Goal: Find specific page/section: Find specific page/section

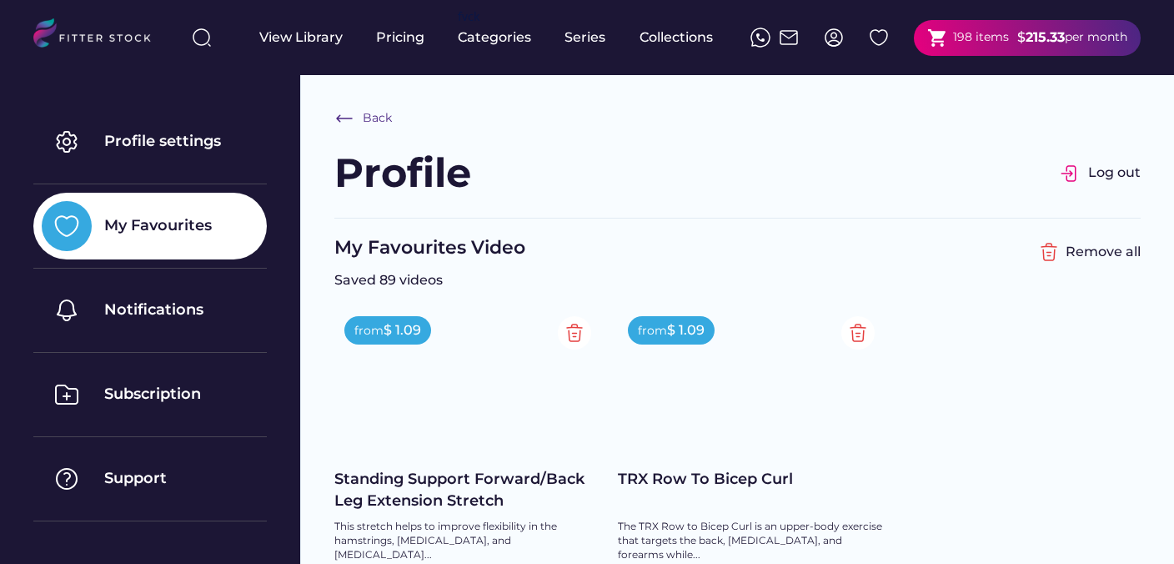
scroll to position [6, 0]
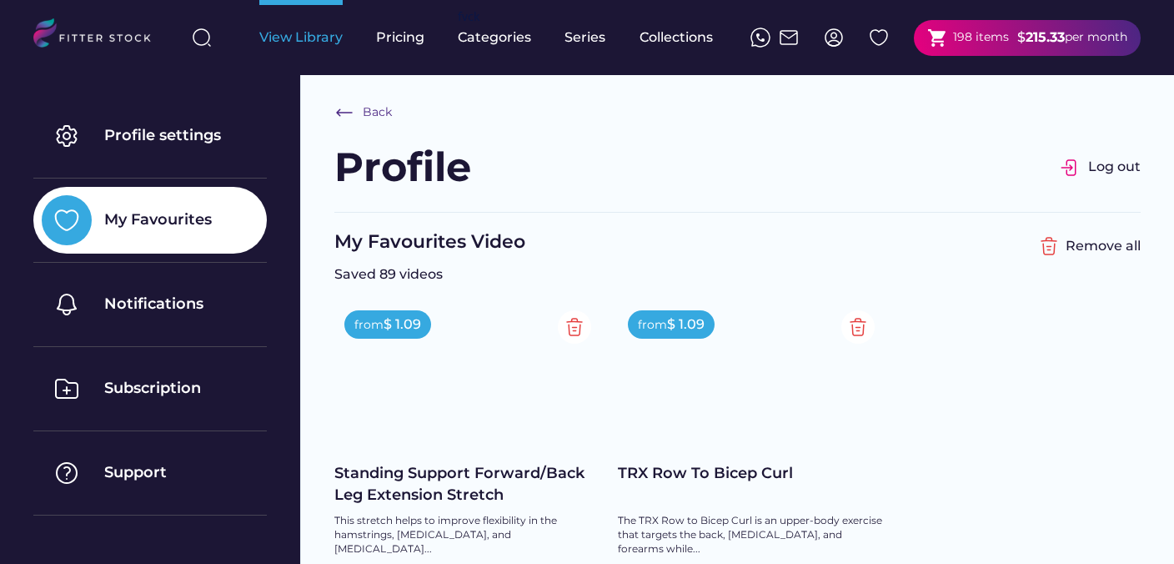
click at [299, 43] on div "View Library" at bounding box center [300, 37] width 83 height 18
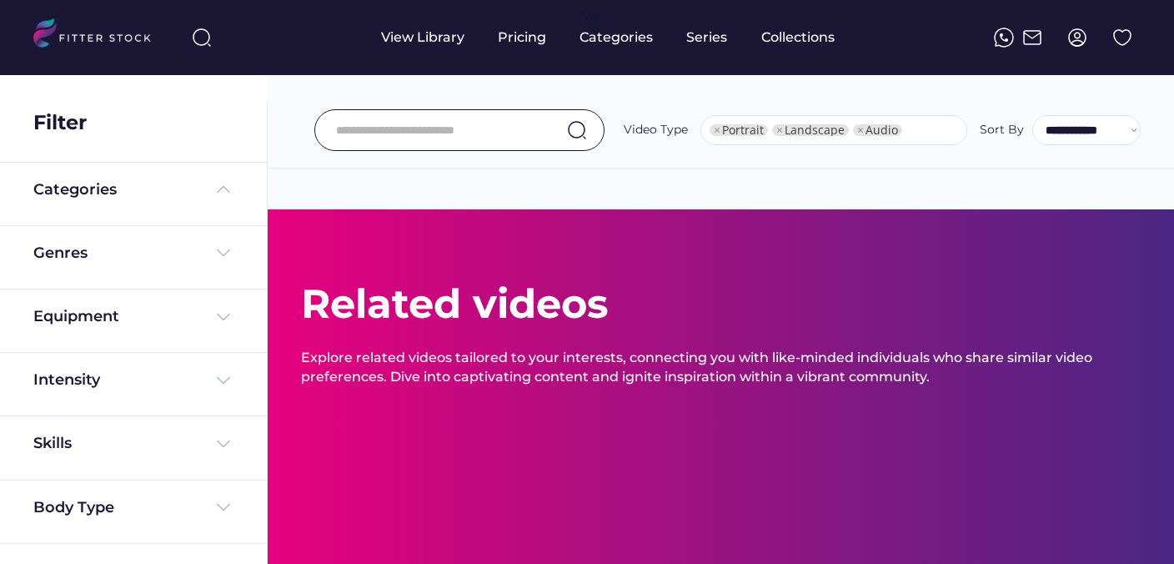
select select "**********"
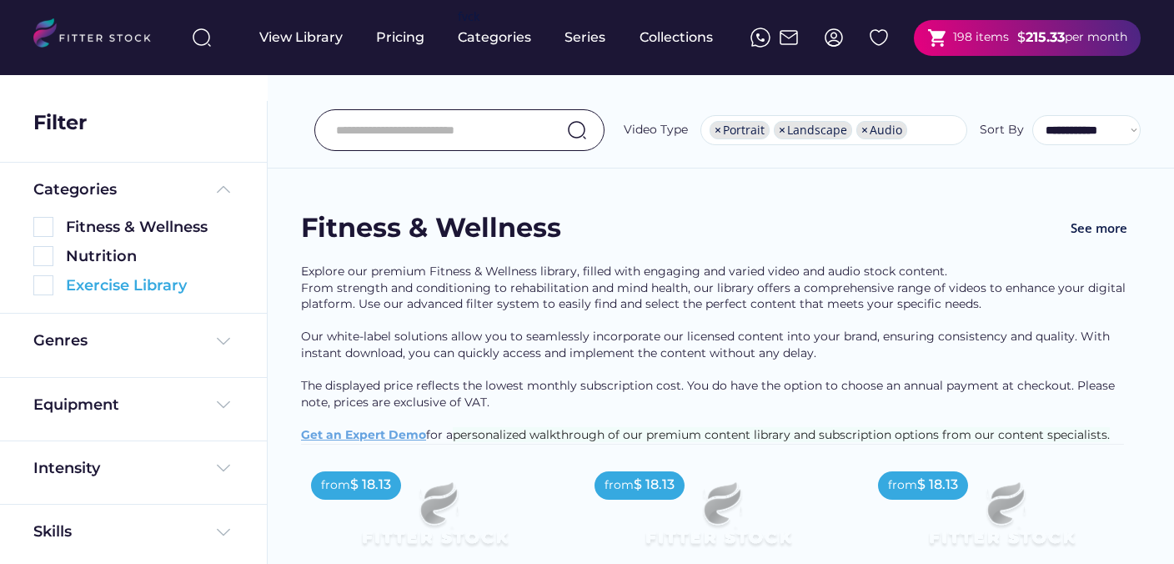
click at [50, 290] on img at bounding box center [43, 285] width 20 height 20
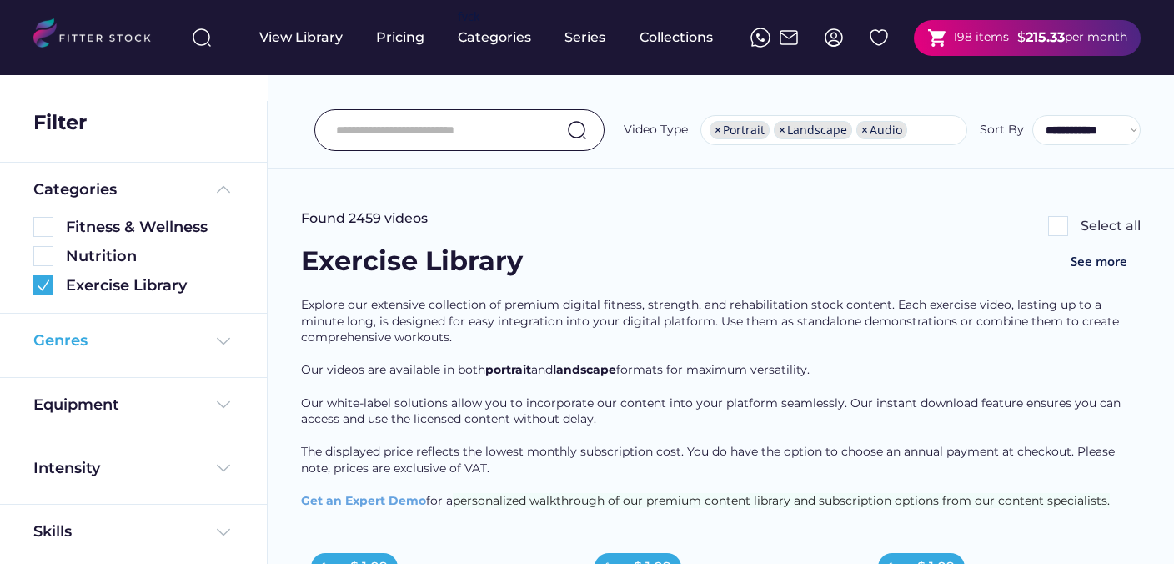
click at [213, 339] on img at bounding box center [223, 341] width 20 height 20
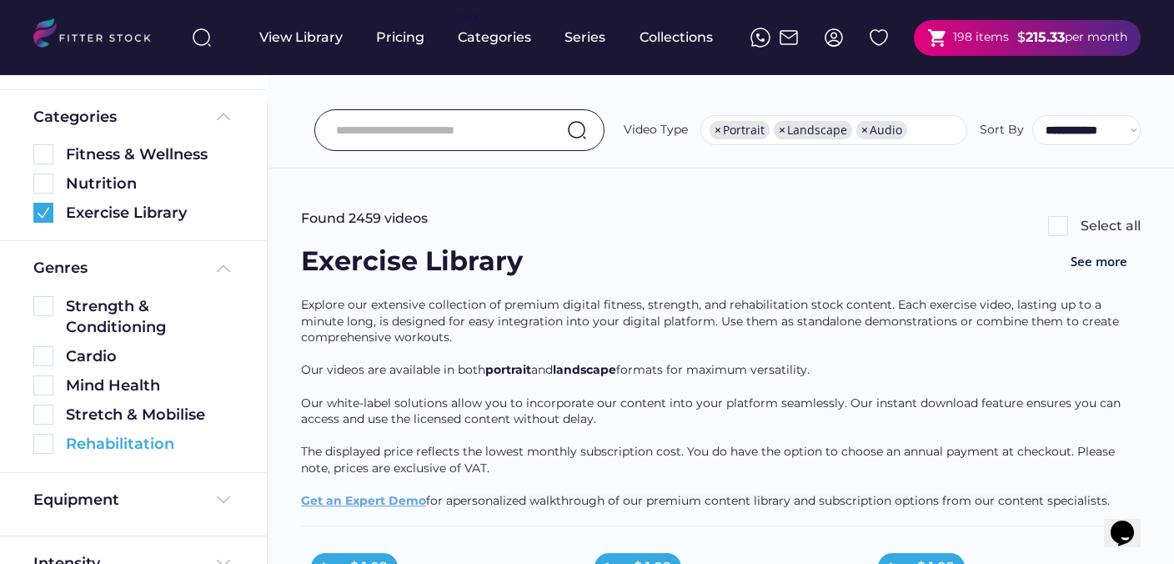
click at [46, 445] on img at bounding box center [43, 444] width 20 height 20
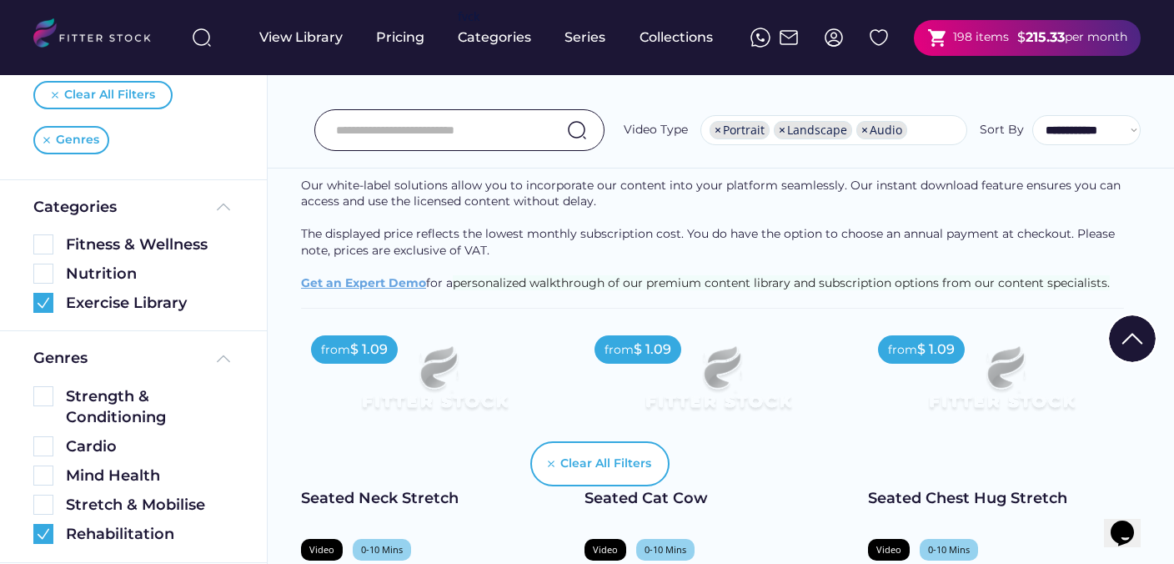
scroll to position [213, 0]
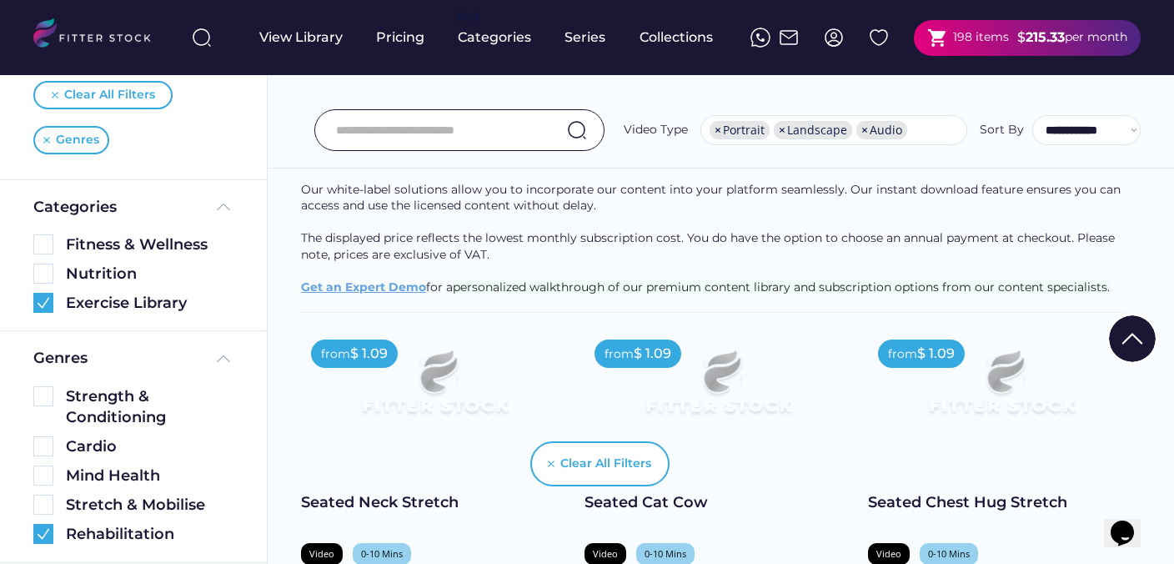
click at [413, 136] on input "input" at bounding box center [438, 130] width 205 height 35
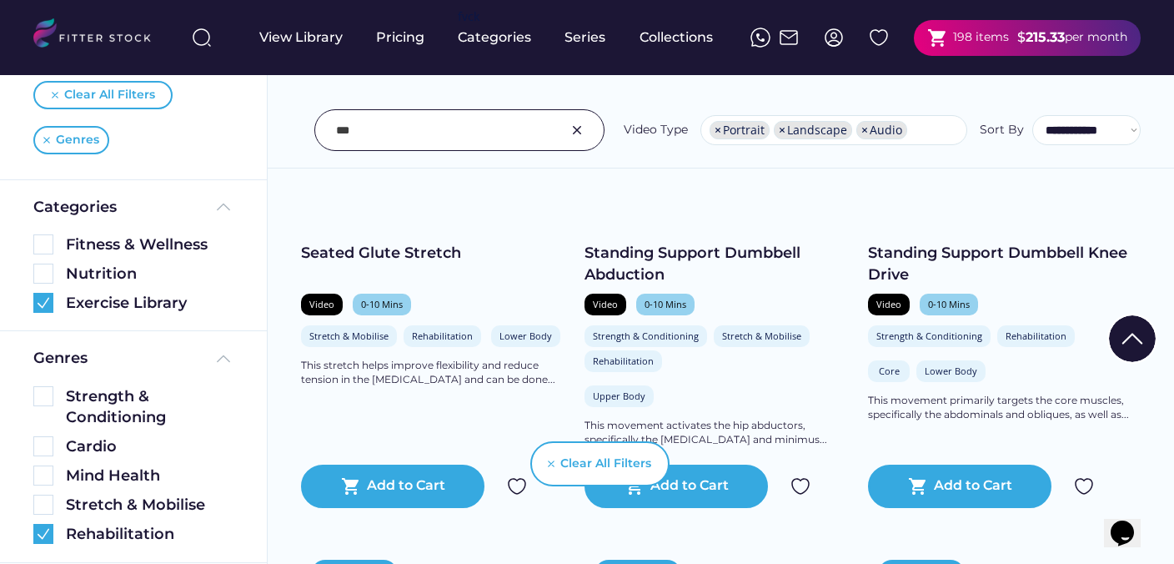
scroll to position [464, 0]
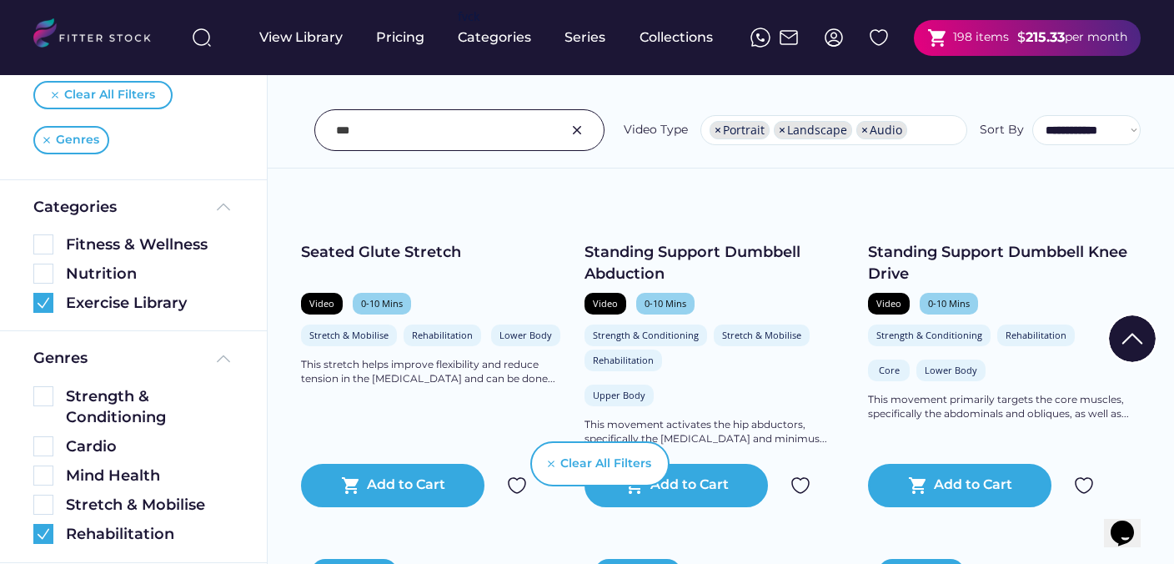
click at [517, 484] on div "Clear All Filters" at bounding box center [587, 463] width 164 height 83
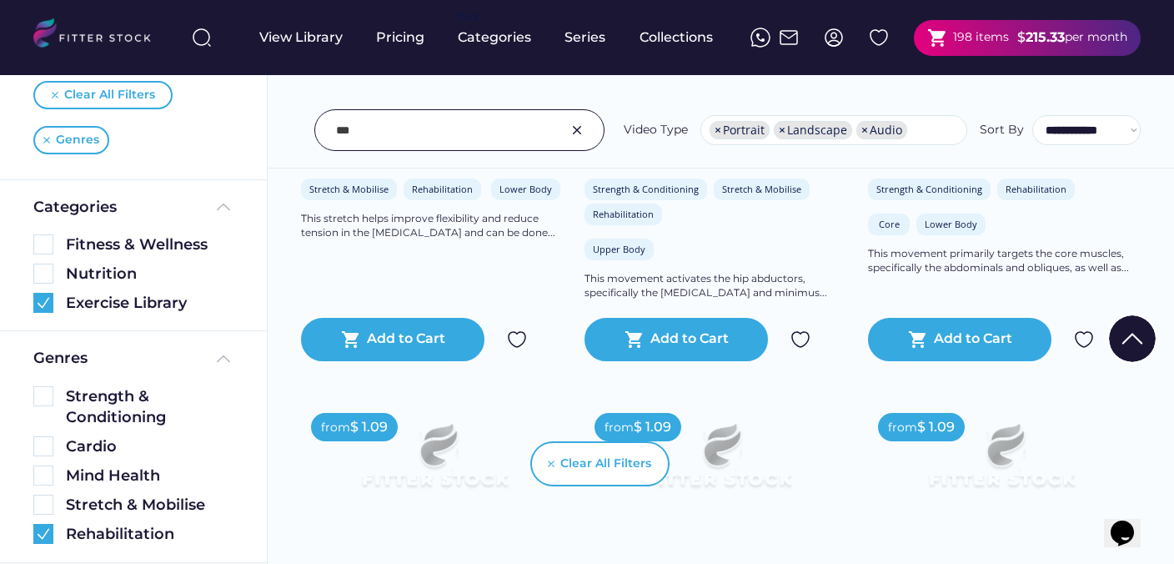
scroll to position [614, 0]
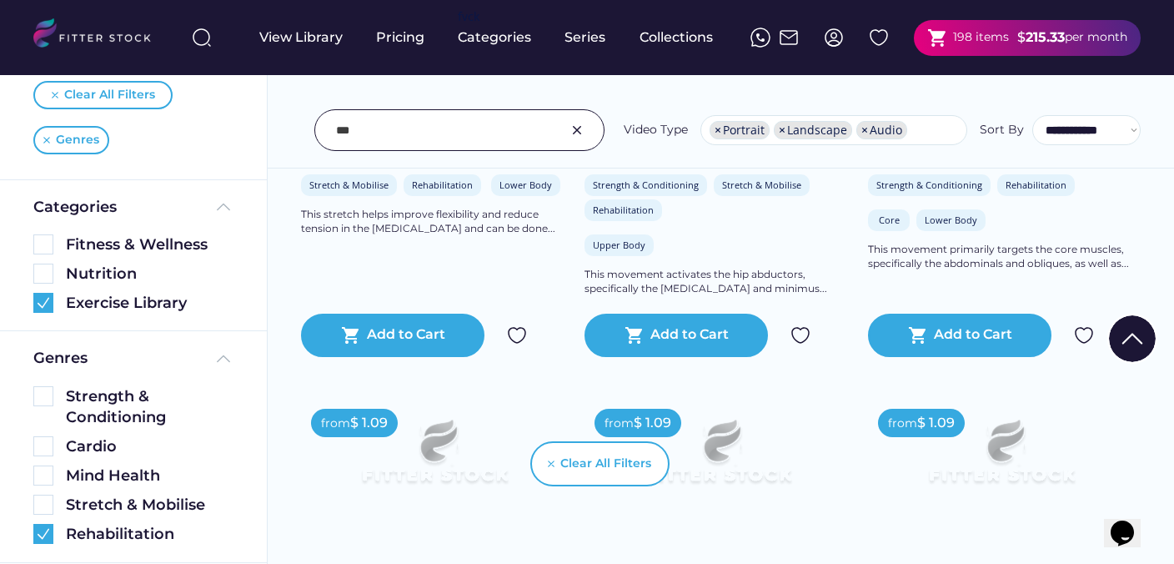
click at [516, 337] on img at bounding box center [517, 335] width 20 height 20
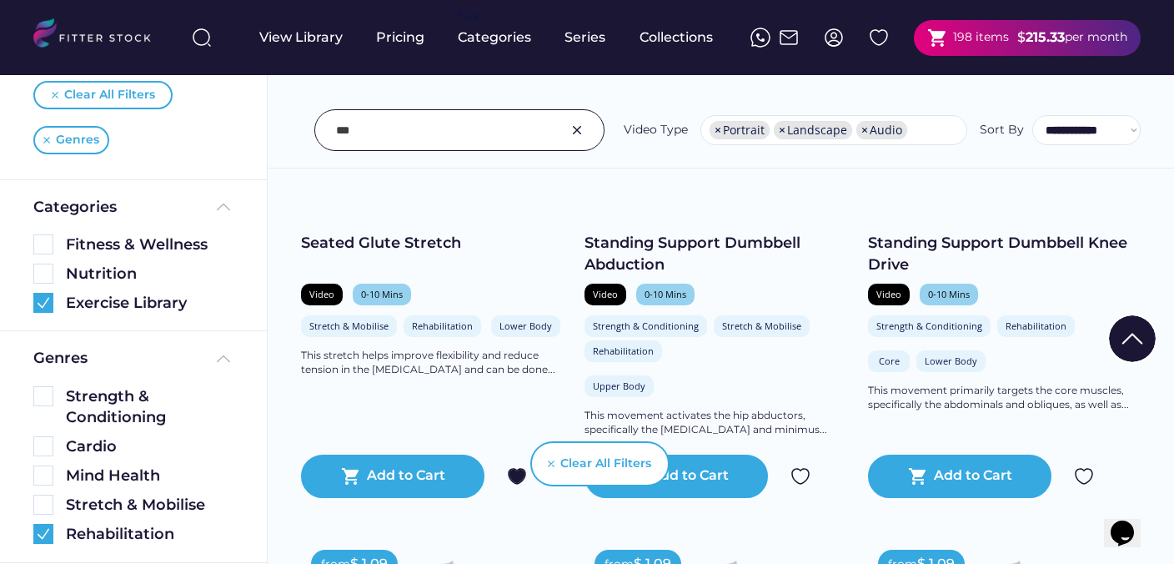
scroll to position [395, 0]
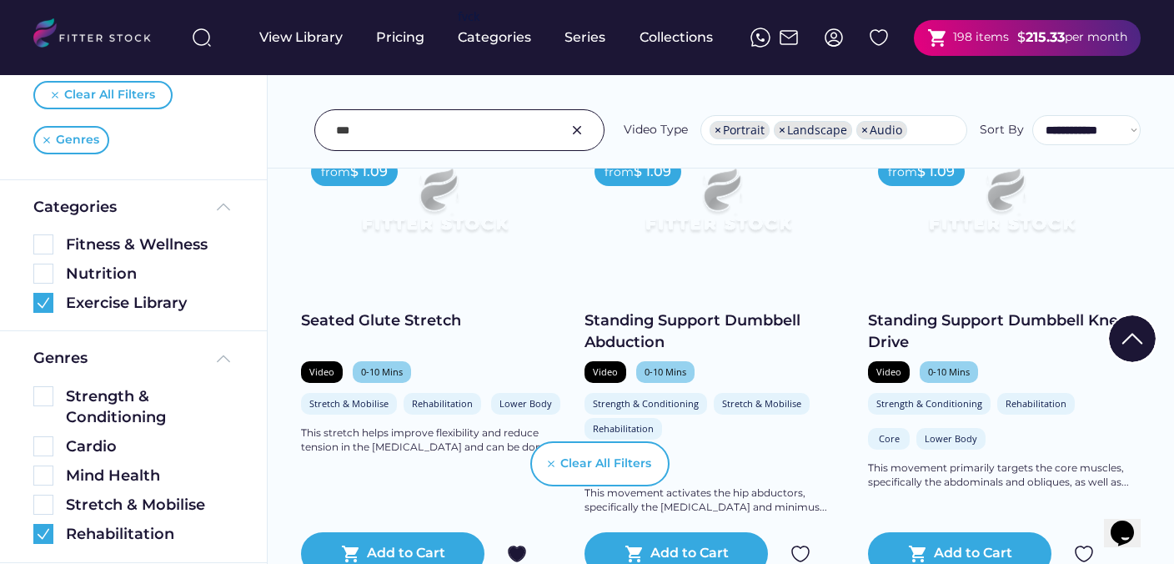
click at [449, 138] on input "input" at bounding box center [438, 130] width 205 height 35
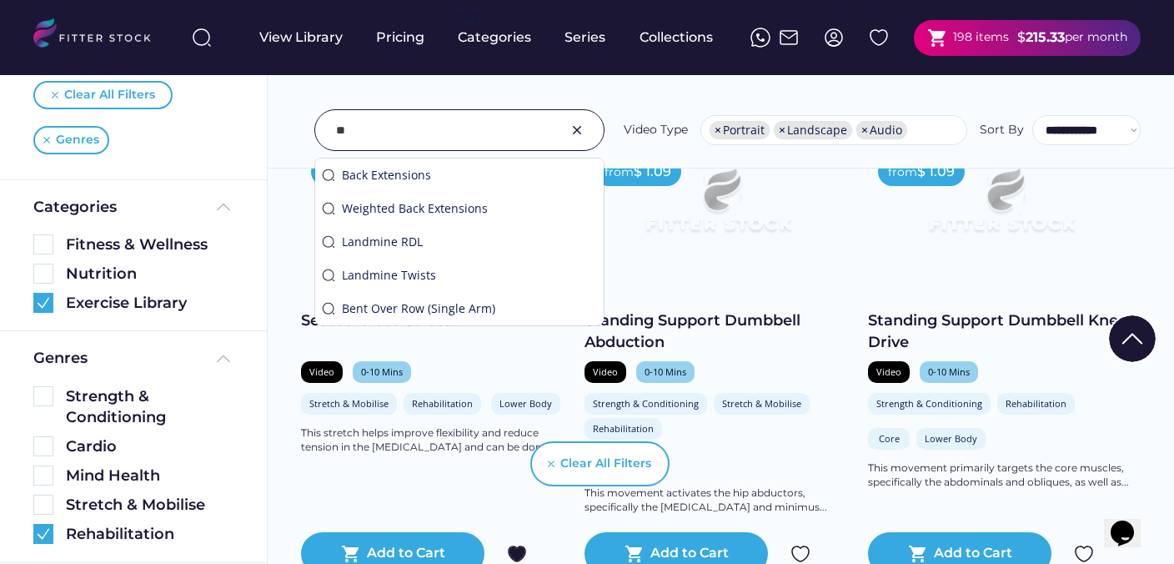
type input "*"
type input "****"
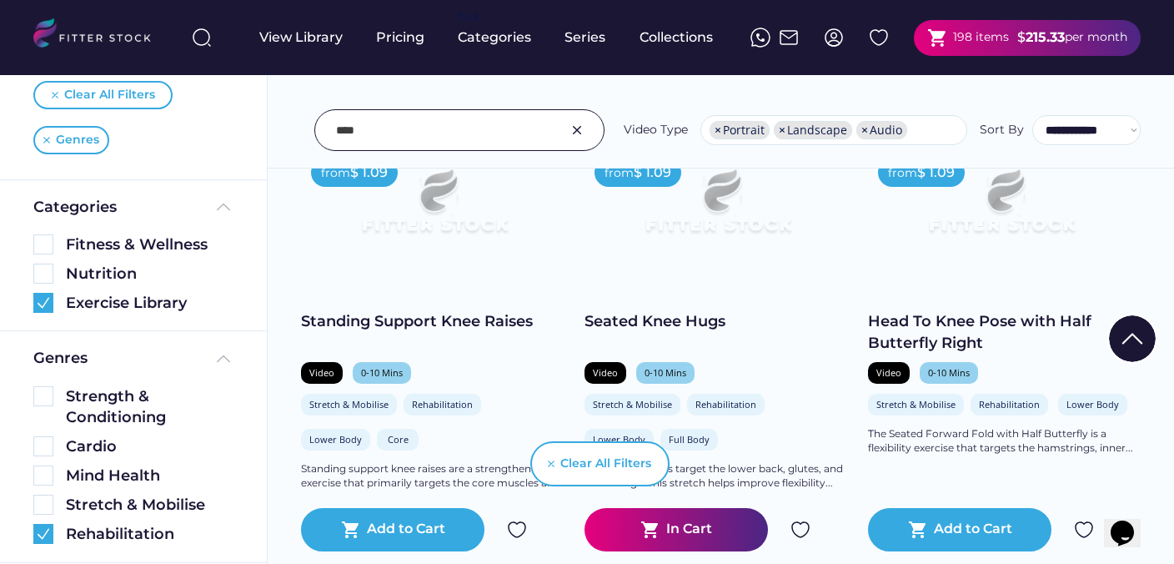
scroll to position [856, 0]
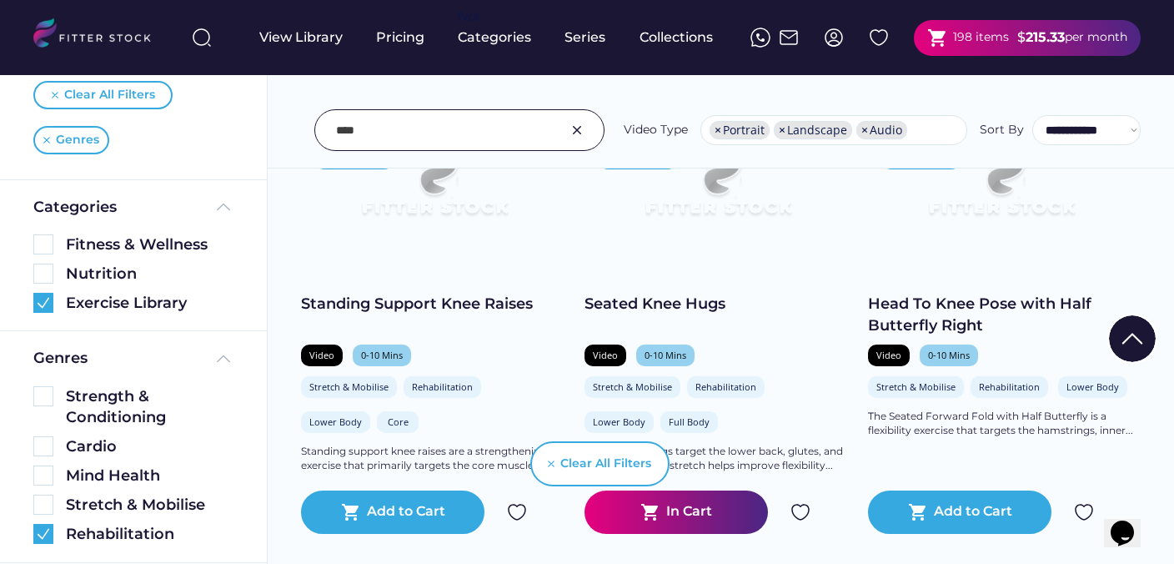
click at [803, 512] on img at bounding box center [800, 512] width 20 height 20
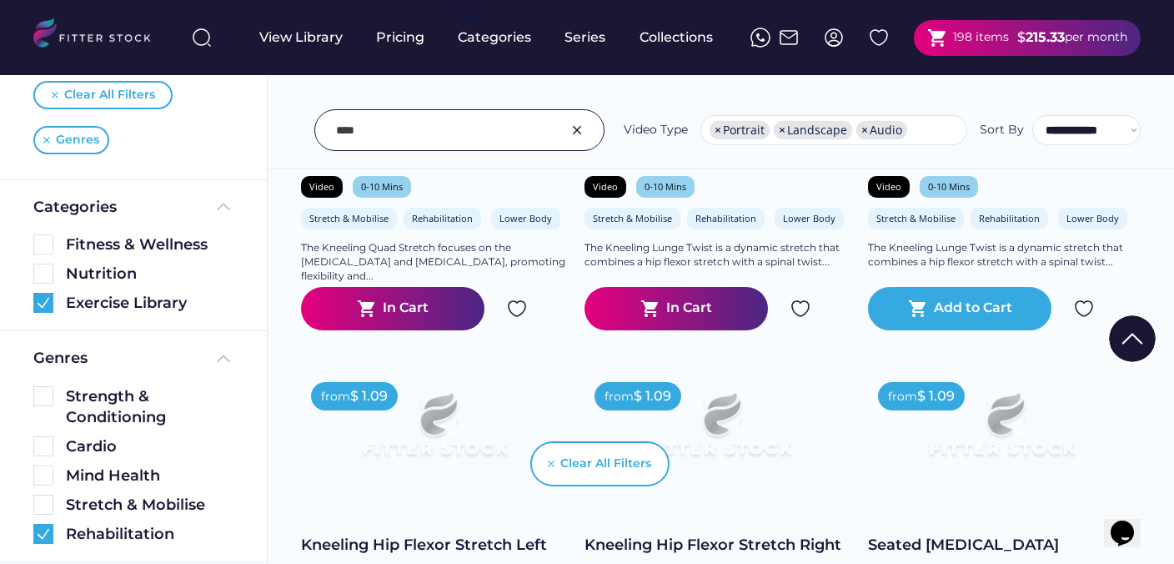
scroll to position [2289, 0]
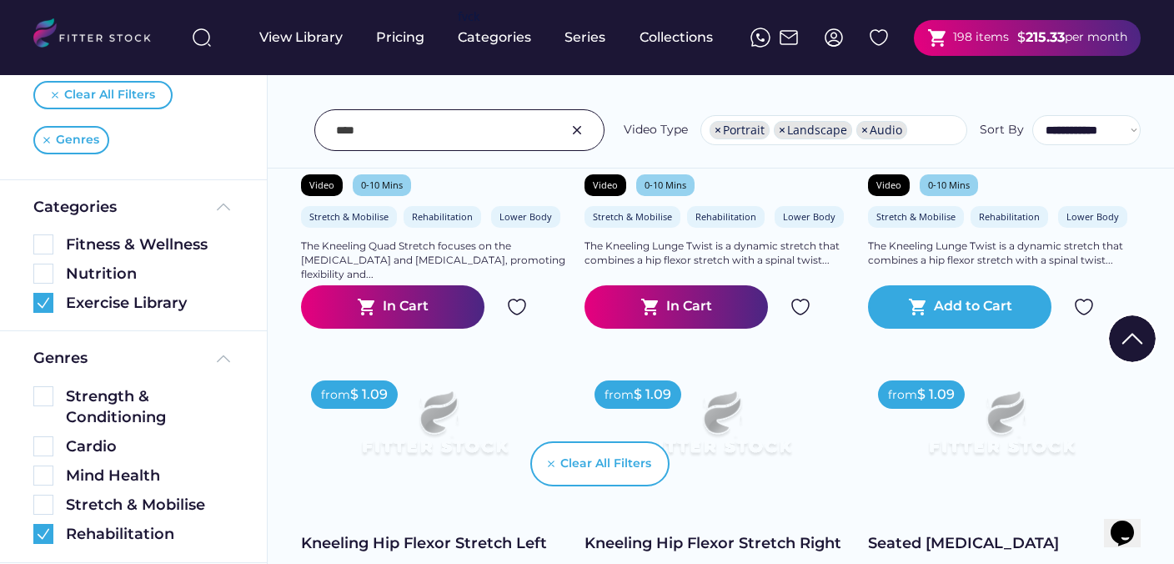
click at [805, 309] on img at bounding box center [800, 307] width 20 height 20
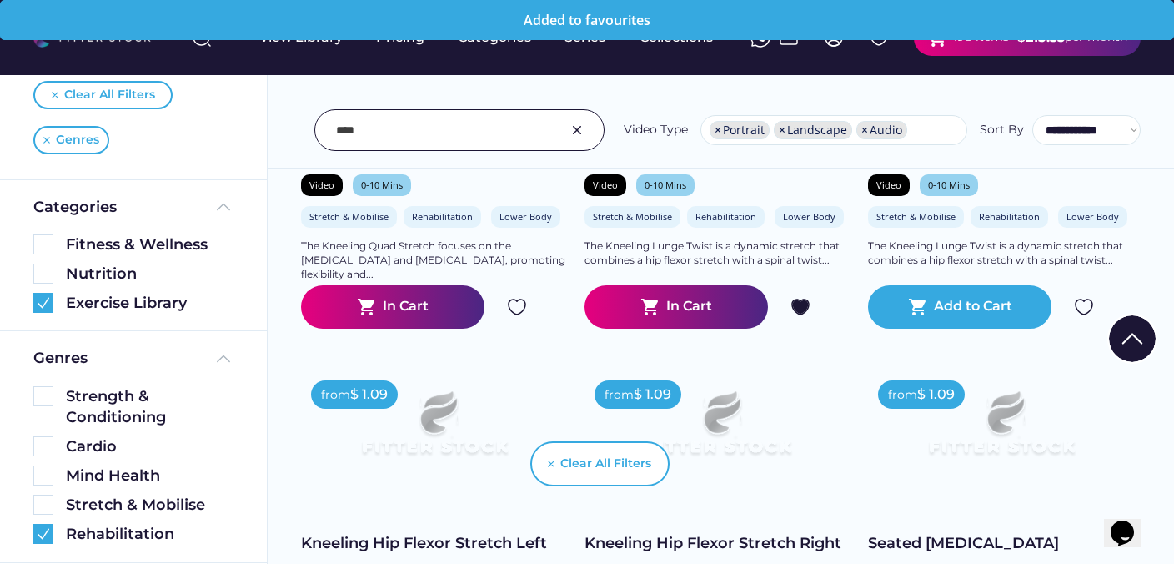
click at [519, 308] on img at bounding box center [517, 307] width 20 height 20
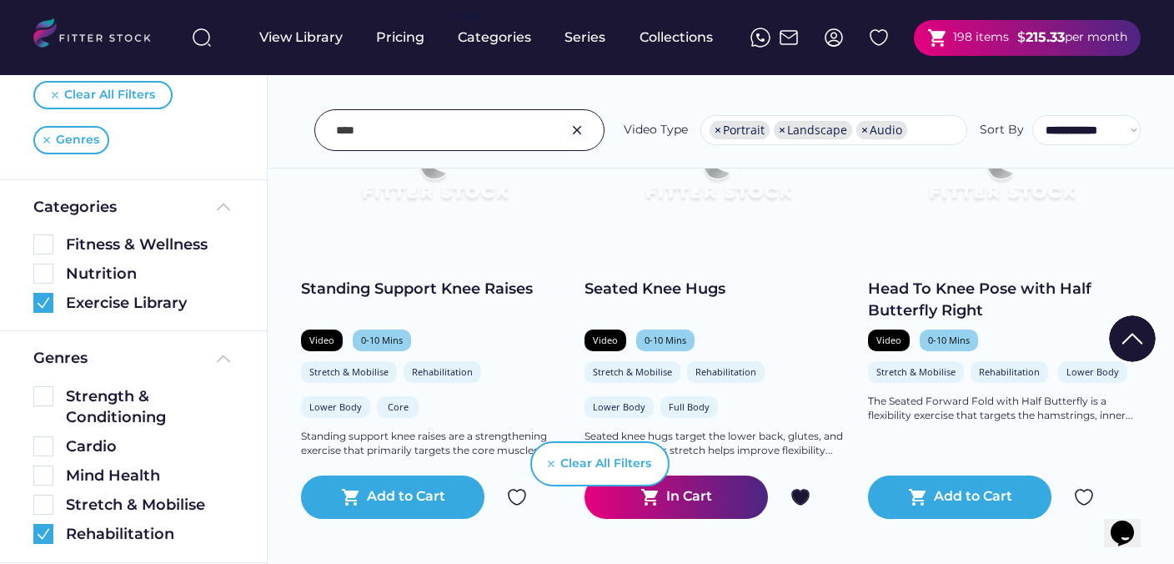
scroll to position [875, 0]
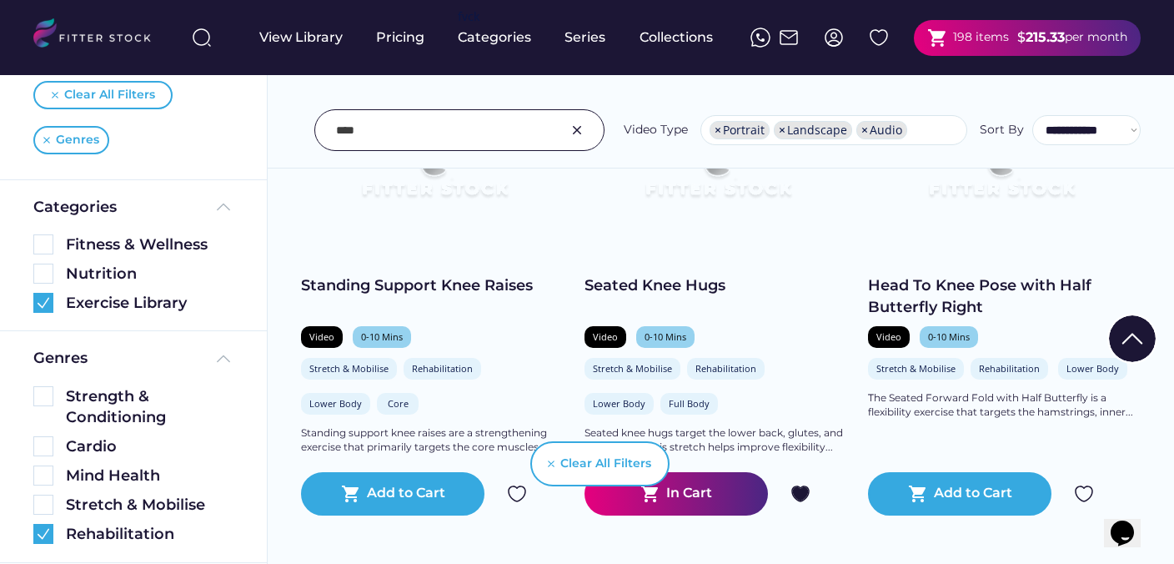
click at [514, 492] on div "Clear All Filters" at bounding box center [587, 463] width 164 height 83
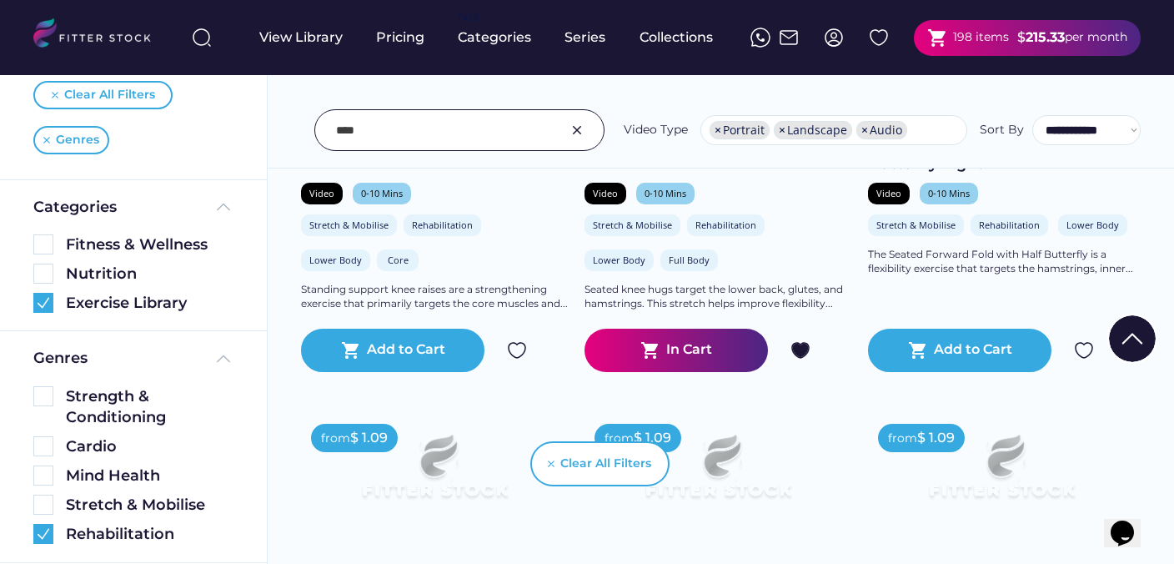
scroll to position [1032, 0]
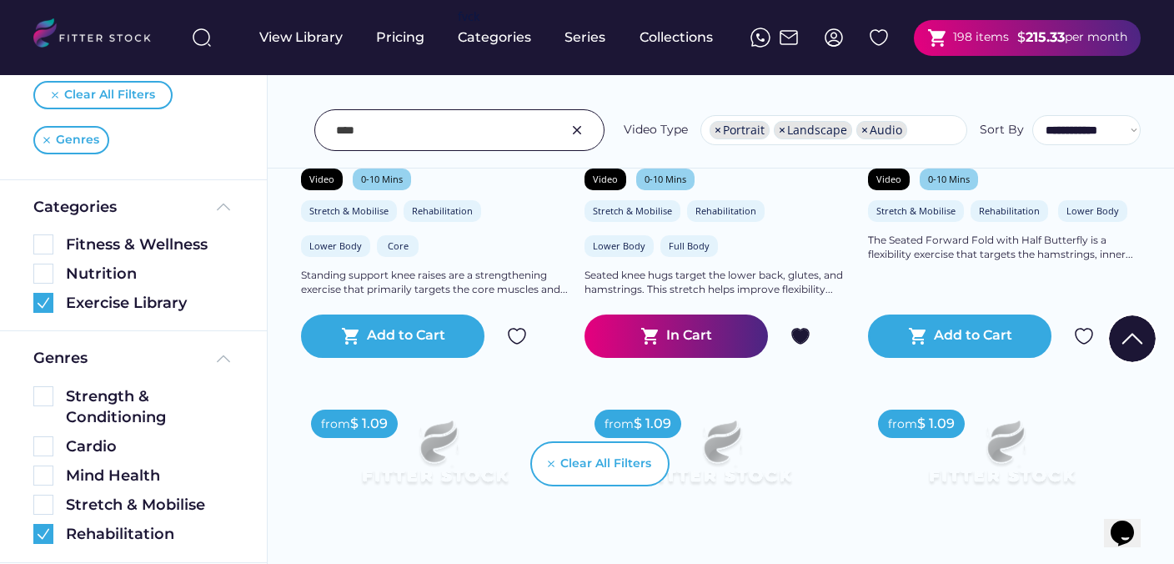
click at [514, 335] on img at bounding box center [517, 336] width 20 height 20
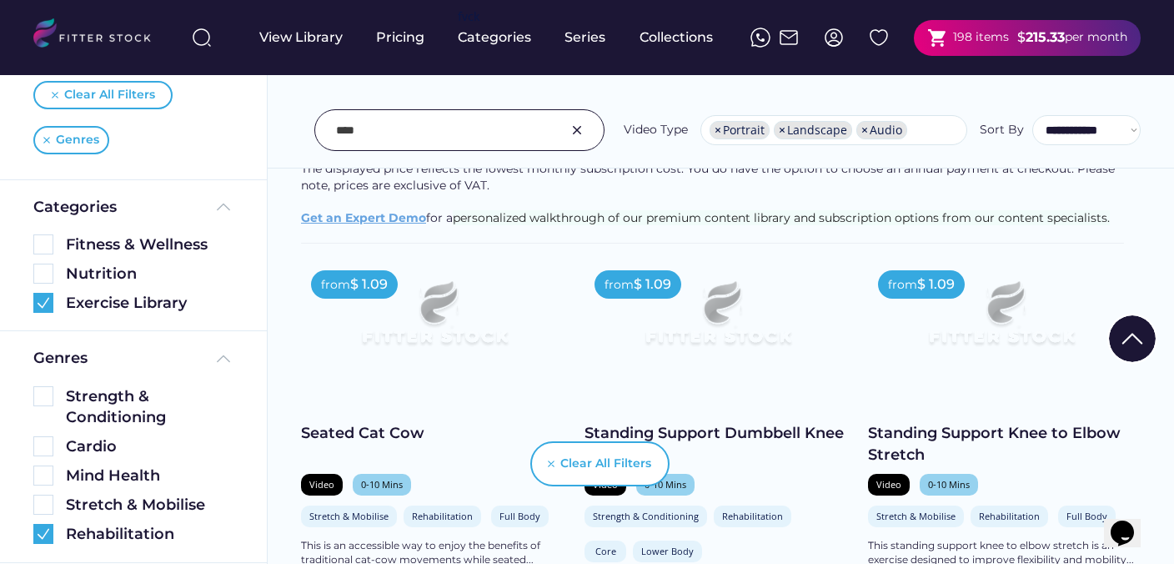
scroll to position [154, 0]
